Goal: Find specific page/section: Find specific page/section

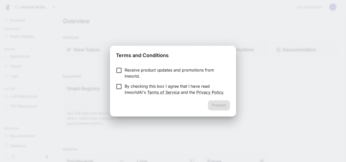
click at [145, 42] on div "Terms and Conditions Receive product updates and promotions from Inworld. By ch…" at bounding box center [173, 81] width 346 height 162
click at [187, 107] on div "Proceed" at bounding box center [173, 109] width 126 height 16
click at [231, 54] on h2 "Terms and Conditions" at bounding box center [173, 54] width 126 height 17
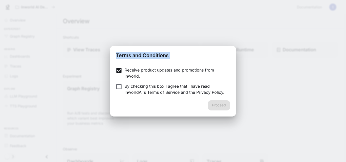
click at [231, 54] on h2 "Terms and Conditions" at bounding box center [173, 54] width 126 height 17
drag, startPoint x: 346, startPoint y: 0, endPoint x: 224, endPoint y: 17, distance: 123.3
click at [224, 17] on div "Terms and Conditions Receive product updates and promotions from Inworld. By ch…" at bounding box center [173, 81] width 346 height 162
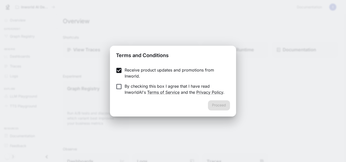
click at [219, 105] on div "Proceed" at bounding box center [173, 109] width 126 height 16
click at [220, 108] on button "Proceed" at bounding box center [219, 106] width 22 height 10
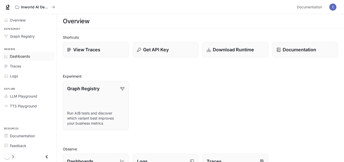
click at [26, 56] on span "Dashboards" at bounding box center [20, 56] width 20 height 5
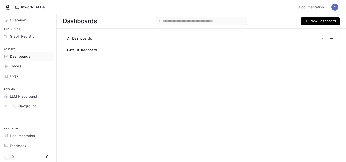
click at [30, 55] on span "Dashboards" at bounding box center [20, 56] width 21 height 5
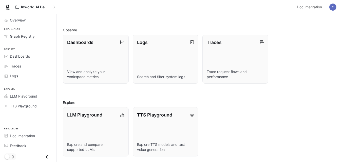
scroll to position [120, 0]
click at [86, 41] on p "Dashboards" at bounding box center [80, 41] width 27 height 7
